Goal: Obtain resource: Obtain resource

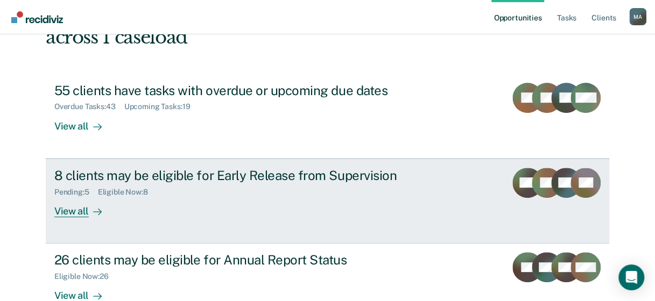
scroll to position [112, 0]
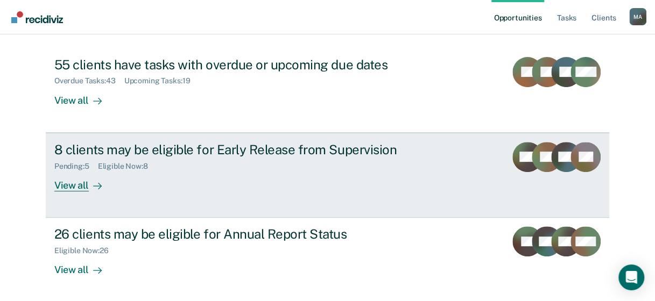
click at [69, 185] on div "View all" at bounding box center [84, 181] width 60 height 21
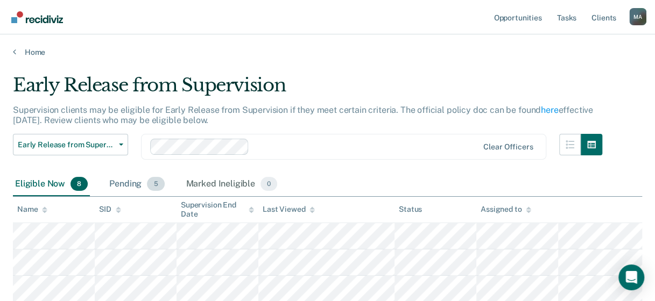
click at [135, 184] on div "Pending 5" at bounding box center [136, 185] width 59 height 24
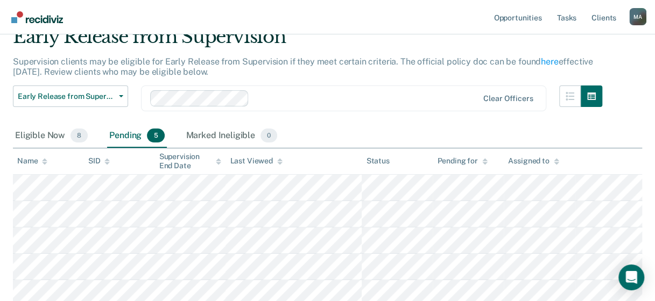
scroll to position [108, 0]
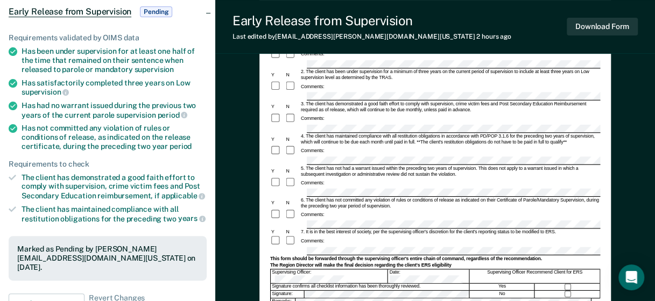
scroll to position [215, 0]
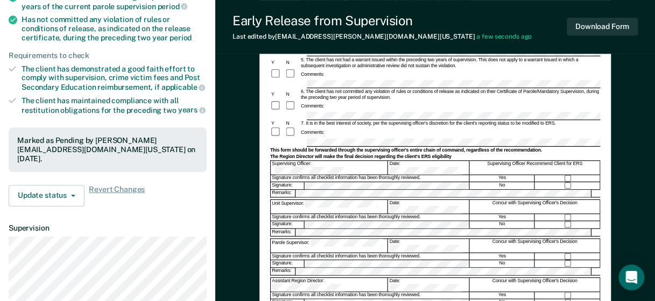
click at [418, 118] on form "Early Release from Supervision (ERS) Checklist, Recommendation, and Determinati…" at bounding box center [435, 122] width 330 height 475
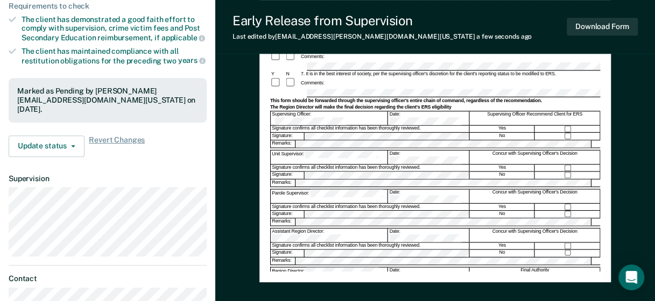
scroll to position [323, 0]
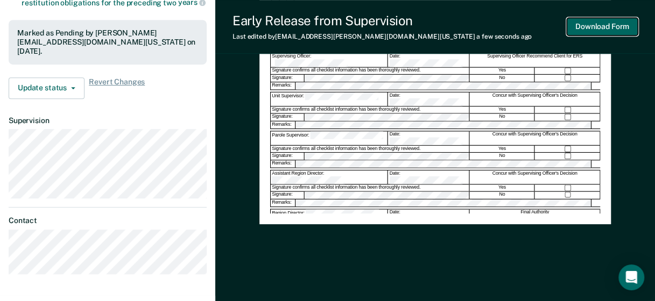
click at [608, 29] on button "Download Form" at bounding box center [602, 27] width 71 height 18
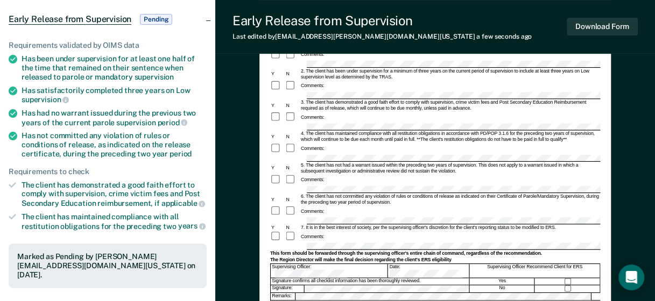
scroll to position [0, 0]
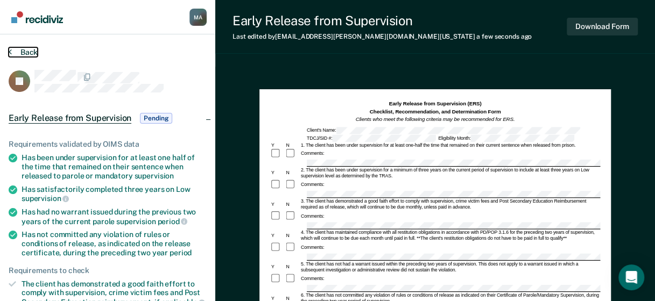
click at [36, 48] on button "Back" at bounding box center [23, 52] width 29 height 10
